Goal: Task Accomplishment & Management: Complete application form

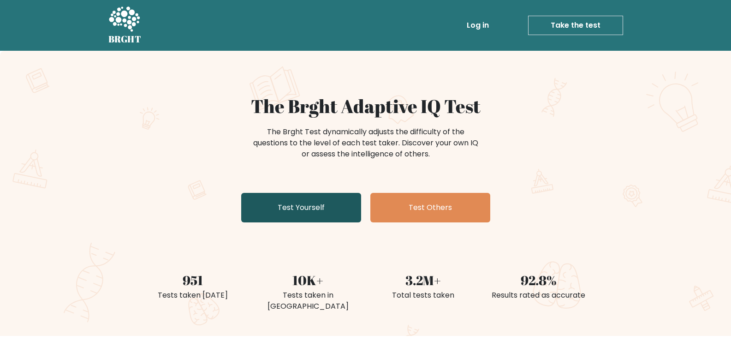
click at [316, 210] on link "Test Yourself" at bounding box center [301, 208] width 120 height 30
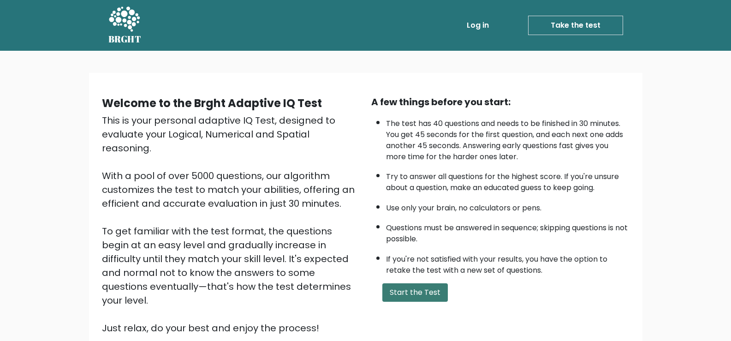
click at [405, 292] on button "Start the Test" at bounding box center [414, 292] width 65 height 18
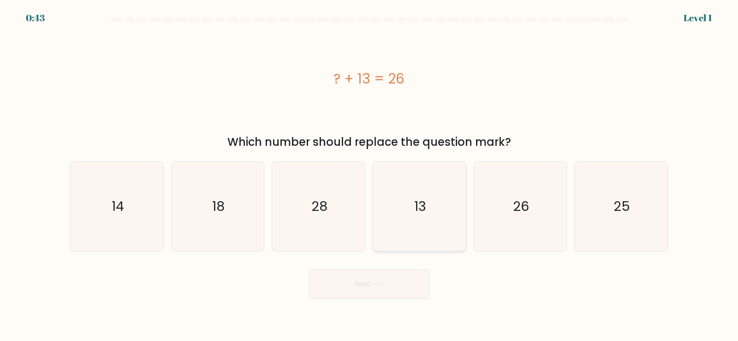
click at [380, 227] on icon "13" at bounding box center [419, 206] width 89 height 89
click at [369, 175] on input "d. 13" at bounding box center [369, 173] width 0 height 5
radio input "true"
click at [367, 276] on button "Next" at bounding box center [369, 284] width 120 height 30
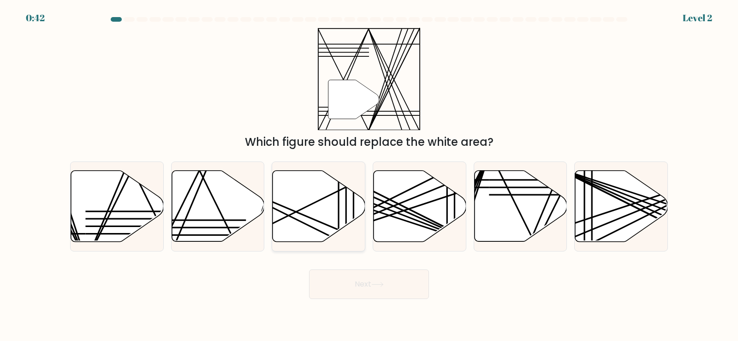
click at [325, 213] on icon at bounding box center [318, 206] width 93 height 71
click at [369, 175] on input "c." at bounding box center [369, 173] width 0 height 5
radio input "true"
click at [371, 290] on button "Next" at bounding box center [369, 284] width 120 height 30
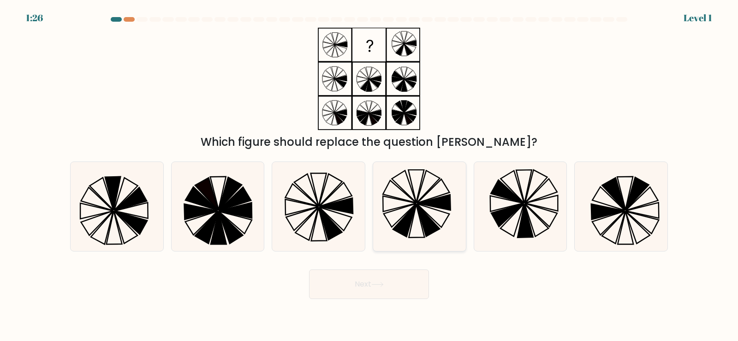
click at [388, 221] on icon at bounding box center [400, 215] width 32 height 24
click at [369, 175] on input "d." at bounding box center [369, 173] width 0 height 5
radio input "true"
click at [383, 295] on button "Next" at bounding box center [369, 284] width 120 height 30
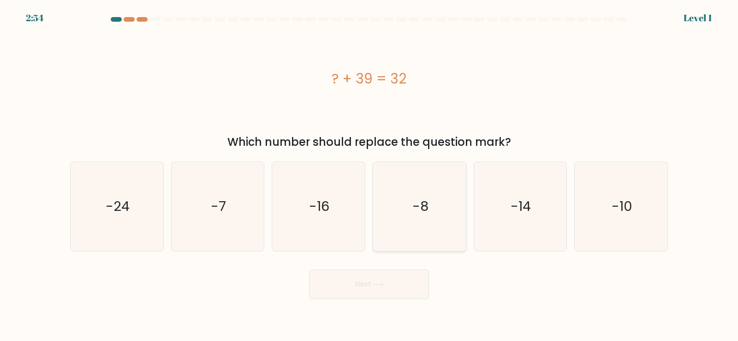
click at [422, 229] on icon "-8" at bounding box center [419, 206] width 89 height 89
click at [369, 175] on input "d. -8" at bounding box center [369, 173] width 0 height 5
radio input "true"
click at [392, 295] on button "Next" at bounding box center [369, 284] width 120 height 30
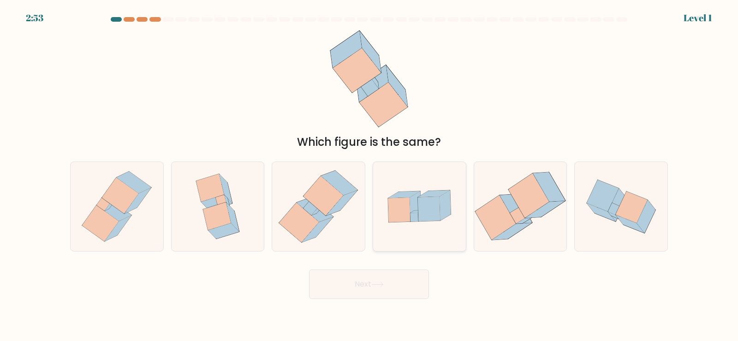
click at [421, 231] on icon at bounding box center [419, 206] width 93 height 64
click at [369, 175] on input "d." at bounding box center [369, 173] width 0 height 5
radio input "true"
click at [410, 286] on button "Next" at bounding box center [369, 284] width 120 height 30
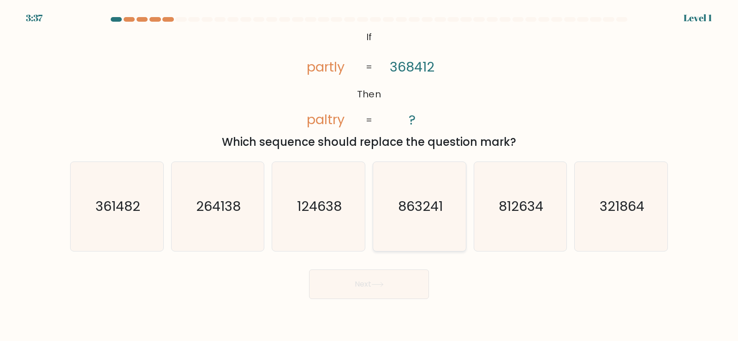
click at [430, 222] on icon "863241" at bounding box center [419, 206] width 89 height 89
click at [369, 175] on input "d. 863241" at bounding box center [369, 173] width 0 height 5
radio input "true"
click at [418, 284] on button "Next" at bounding box center [369, 284] width 120 height 30
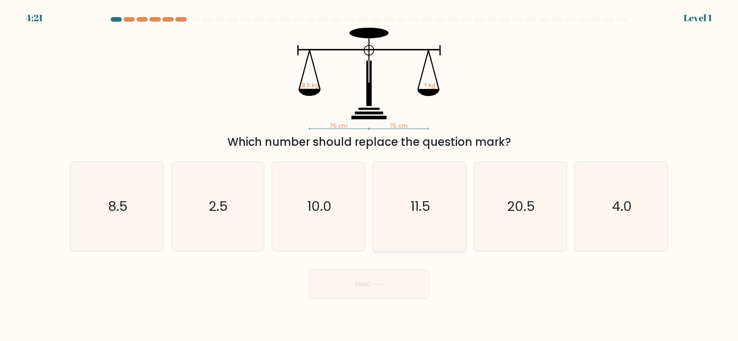
click at [415, 224] on icon "11.5" at bounding box center [419, 206] width 89 height 89
click at [369, 175] on input "d. 11.5" at bounding box center [369, 173] width 0 height 5
radio input "true"
click at [415, 280] on button "Next" at bounding box center [369, 284] width 120 height 30
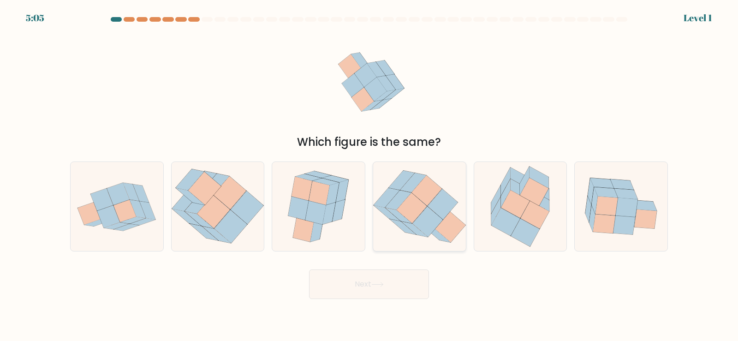
click at [432, 214] on icon at bounding box center [427, 221] width 30 height 30
click at [369, 175] on input "d." at bounding box center [369, 173] width 0 height 5
radio input "true"
click at [400, 293] on button "Next" at bounding box center [369, 284] width 120 height 30
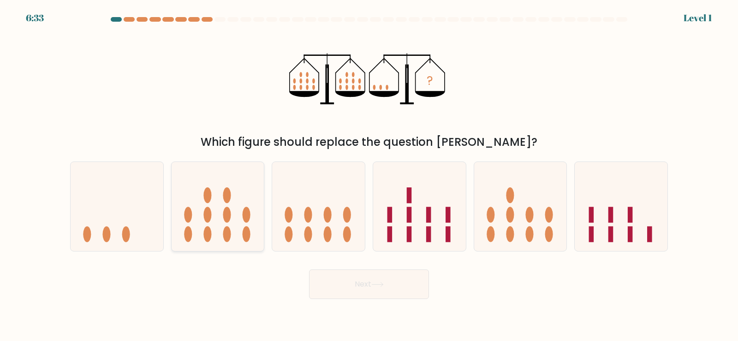
click at [246, 199] on icon at bounding box center [218, 206] width 93 height 77
click at [369, 175] on input "b." at bounding box center [369, 173] width 0 height 5
radio input "true"
click at [364, 280] on button "Next" at bounding box center [369, 284] width 120 height 30
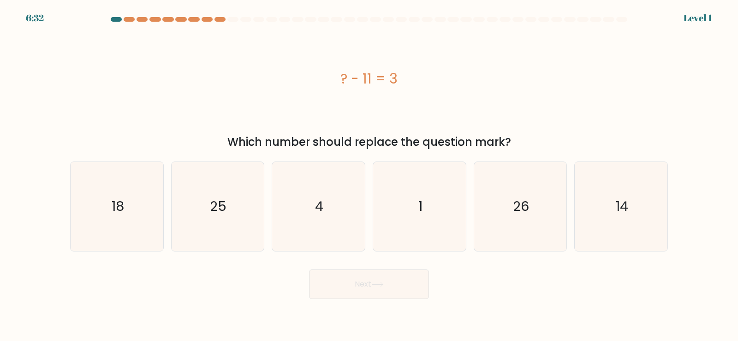
click at [370, 218] on div "d. 1" at bounding box center [419, 206] width 101 height 90
click at [405, 238] on icon "1" at bounding box center [419, 206] width 89 height 89
click at [369, 175] on input "d. 1" at bounding box center [369, 173] width 0 height 5
radio input "true"
click at [396, 280] on button "Next" at bounding box center [369, 284] width 120 height 30
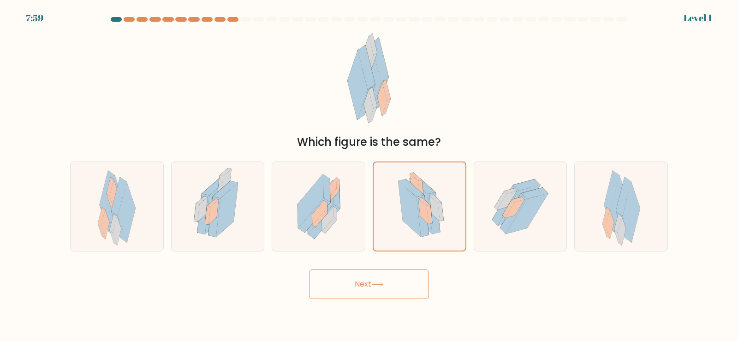
click at [394, 294] on button "Next" at bounding box center [369, 284] width 120 height 30
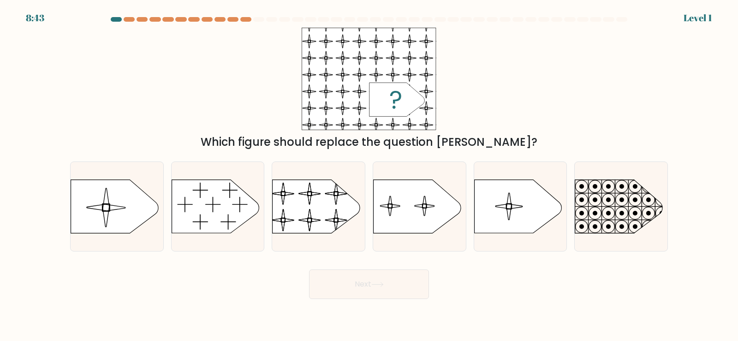
click at [421, 210] on icon at bounding box center [416, 205] width 87 height 53
click at [369, 175] on input "d." at bounding box center [369, 173] width 0 height 5
radio input "true"
click at [389, 284] on button "Next" at bounding box center [369, 284] width 120 height 30
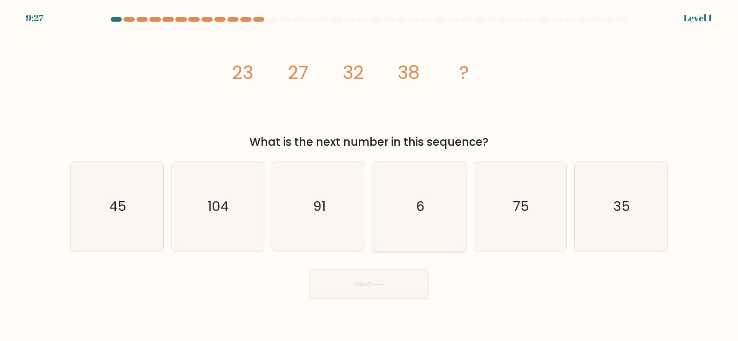
click at [419, 214] on text "6" at bounding box center [420, 206] width 8 height 18
click at [369, 175] on input "d. 6" at bounding box center [369, 173] width 0 height 5
radio input "true"
click at [399, 288] on button "Next" at bounding box center [369, 284] width 120 height 30
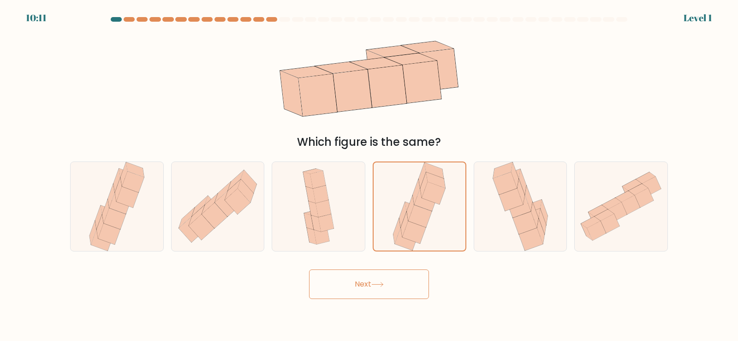
click at [406, 293] on button "Next" at bounding box center [369, 284] width 120 height 30
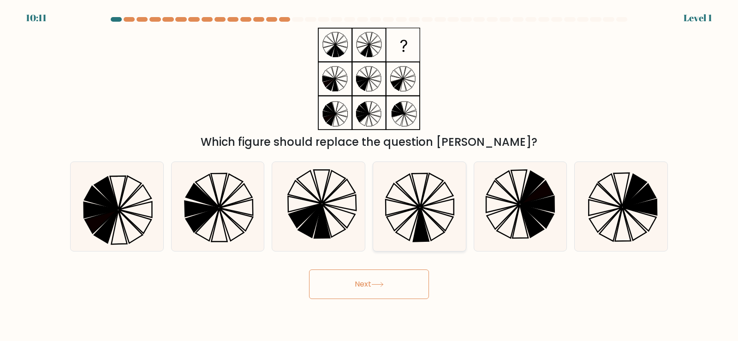
click at [424, 203] on icon at bounding box center [436, 194] width 32 height 24
click at [369, 175] on input "d." at bounding box center [369, 173] width 0 height 5
radio input "true"
click at [415, 284] on button "Next" at bounding box center [369, 284] width 120 height 30
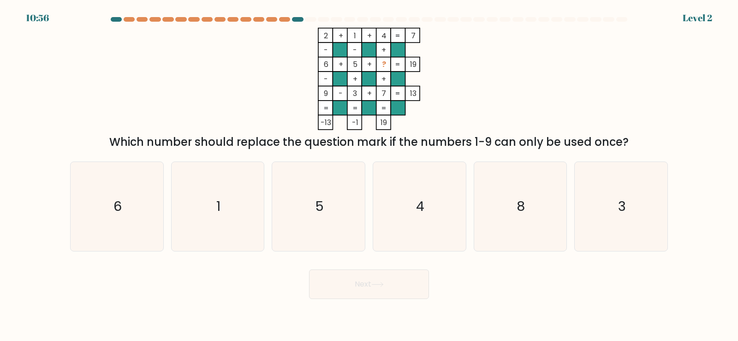
click at [434, 208] on icon "4" at bounding box center [419, 206] width 89 height 89
click at [369, 175] on input "d. 4" at bounding box center [369, 173] width 0 height 5
radio input "true"
click at [421, 294] on button "Next" at bounding box center [369, 284] width 120 height 30
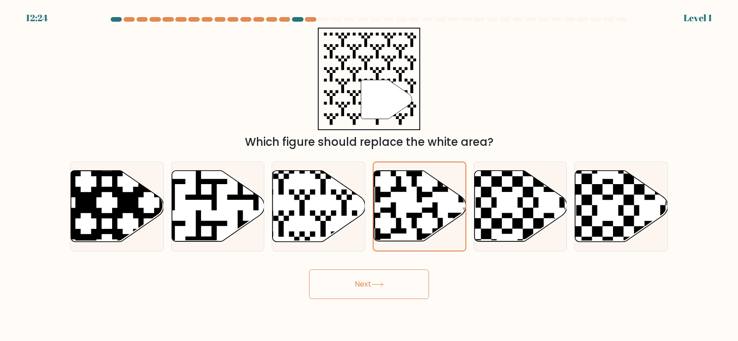
click at [417, 280] on button "Next" at bounding box center [369, 284] width 120 height 30
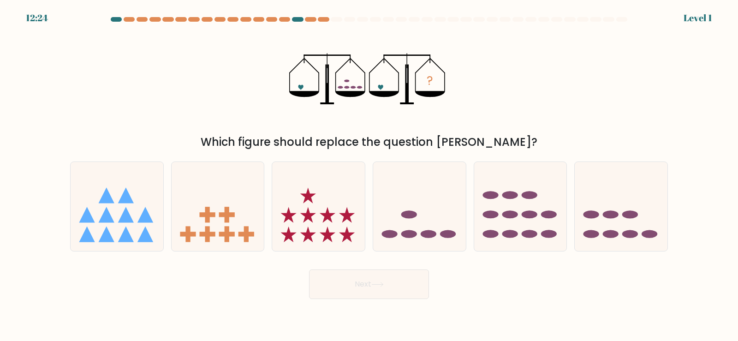
click at [423, 201] on icon at bounding box center [419, 206] width 93 height 77
click at [369, 175] on input "d." at bounding box center [369, 173] width 0 height 5
radio input "true"
click at [406, 296] on button "Next" at bounding box center [369, 284] width 120 height 30
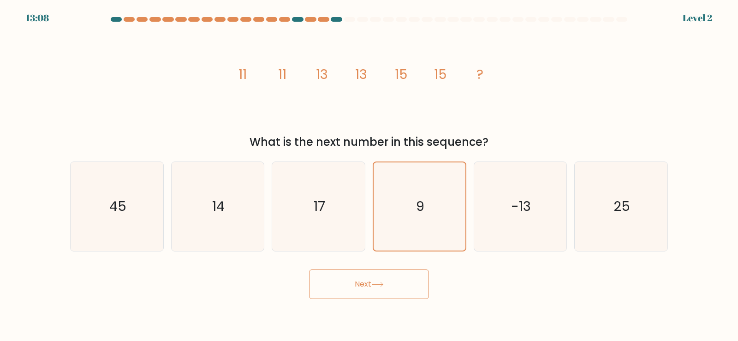
click at [382, 311] on body "13:08 Level 2" at bounding box center [369, 170] width 738 height 341
click at [387, 295] on button "Next" at bounding box center [369, 284] width 120 height 30
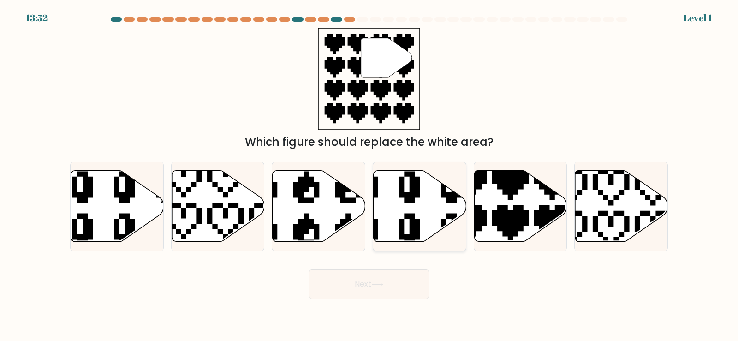
click at [404, 217] on icon at bounding box center [388, 165] width 147 height 157
click at [369, 175] on input "d." at bounding box center [369, 173] width 0 height 5
radio input "true"
click at [405, 296] on button "Next" at bounding box center [369, 284] width 120 height 30
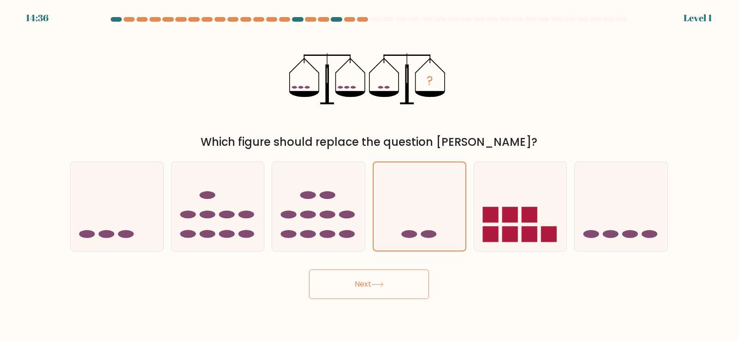
click at [413, 292] on button "Next" at bounding box center [369, 284] width 120 height 30
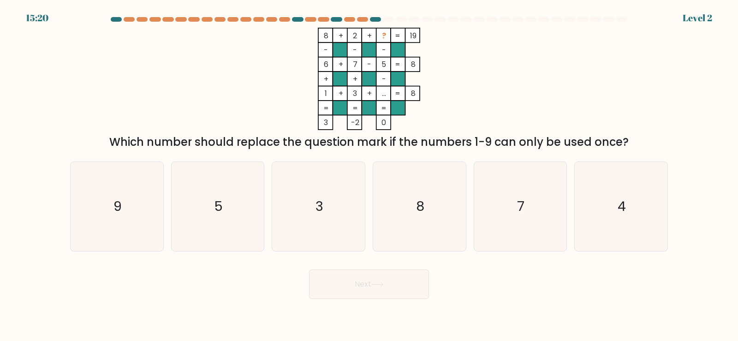
click at [414, 212] on icon "8" at bounding box center [419, 206] width 89 height 89
click at [369, 175] on input "d. 8" at bounding box center [369, 173] width 0 height 5
radio input "true"
click at [261, 216] on icon "5" at bounding box center [217, 206] width 89 height 89
click at [369, 175] on input "b. 5" at bounding box center [369, 173] width 0 height 5
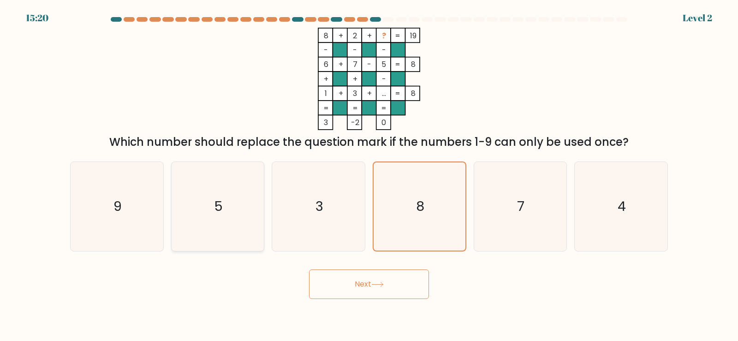
radio input "true"
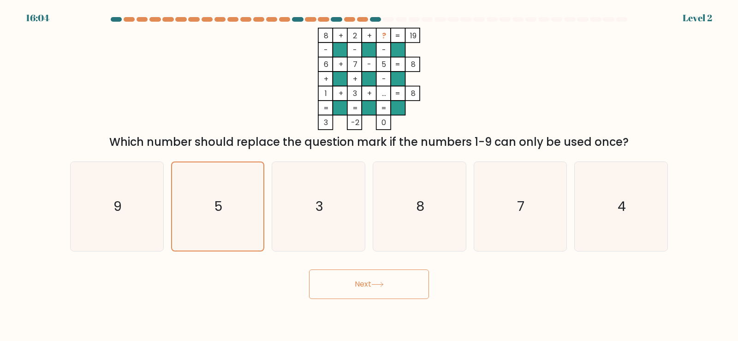
drag, startPoint x: 325, startPoint y: 293, endPoint x: 326, endPoint y: 282, distance: 11.1
click at [326, 293] on button "Next" at bounding box center [369, 284] width 120 height 30
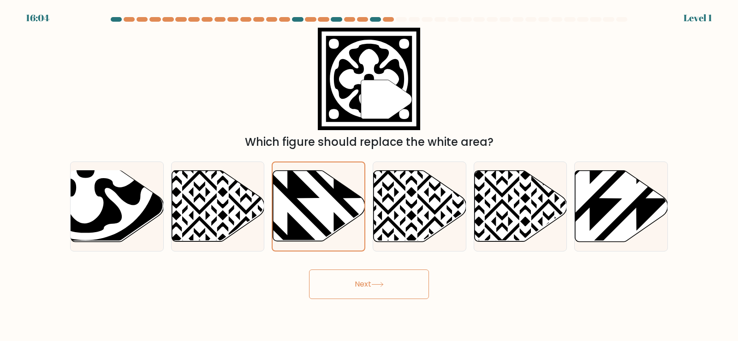
click at [345, 286] on button "Next" at bounding box center [369, 284] width 120 height 30
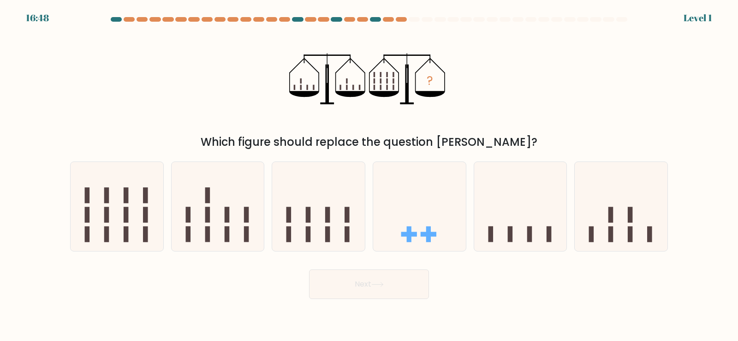
click at [313, 220] on icon at bounding box center [318, 206] width 93 height 77
click at [369, 175] on input "c." at bounding box center [369, 173] width 0 height 5
radio input "true"
click at [333, 287] on button "Next" at bounding box center [369, 284] width 120 height 30
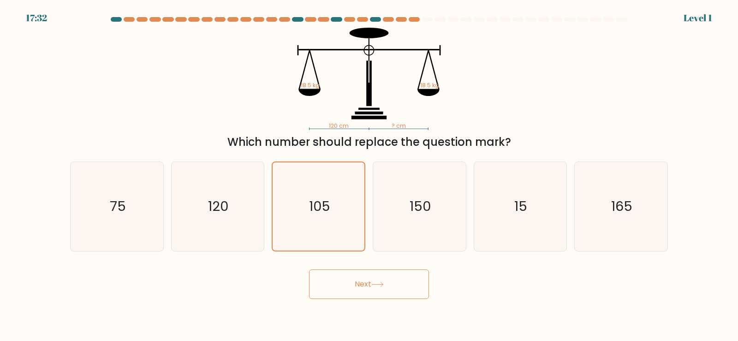
click at [358, 281] on button "Next" at bounding box center [369, 284] width 120 height 30
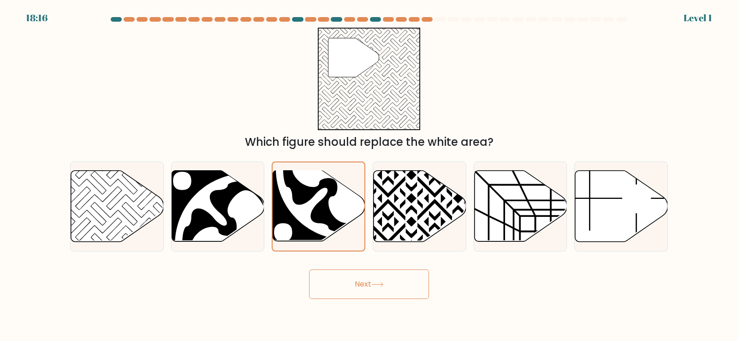
click at [355, 280] on button "Next" at bounding box center [369, 284] width 120 height 30
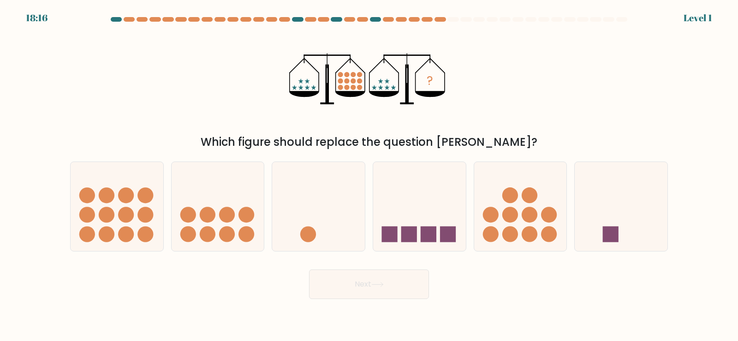
click at [343, 207] on icon at bounding box center [318, 206] width 93 height 77
click at [369, 175] on input "c." at bounding box center [369, 173] width 0 height 5
radio input "true"
click at [350, 274] on button "Next" at bounding box center [369, 284] width 120 height 30
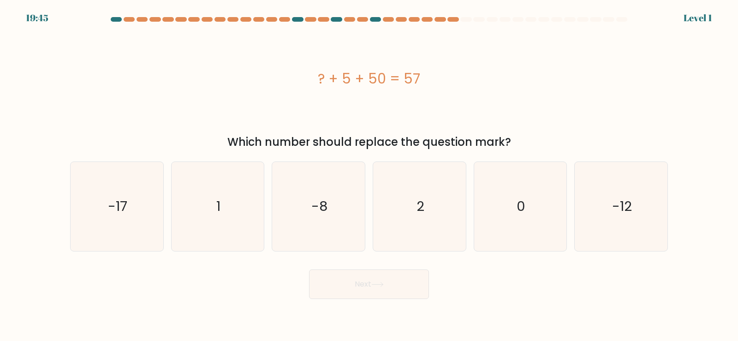
click at [318, 195] on icon "-8" at bounding box center [318, 206] width 89 height 89
click at [369, 175] on input "c. -8" at bounding box center [369, 173] width 0 height 5
radio input "true"
click at [329, 271] on button "Next" at bounding box center [369, 284] width 120 height 30
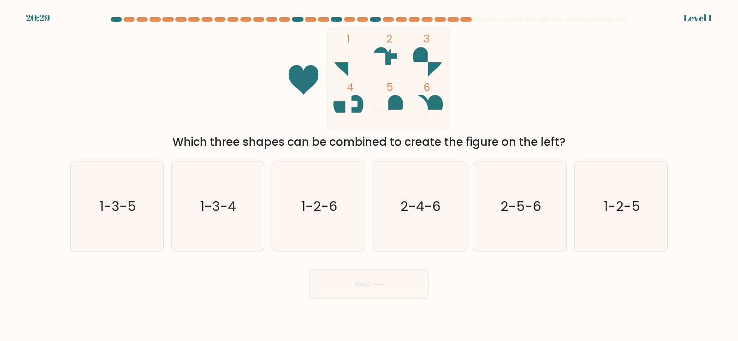
click at [308, 189] on icon "1-2-6" at bounding box center [318, 206] width 89 height 89
click at [369, 175] on input "c. 1-2-6" at bounding box center [369, 173] width 0 height 5
radio input "true"
